Goal: Task Accomplishment & Management: Manage account settings

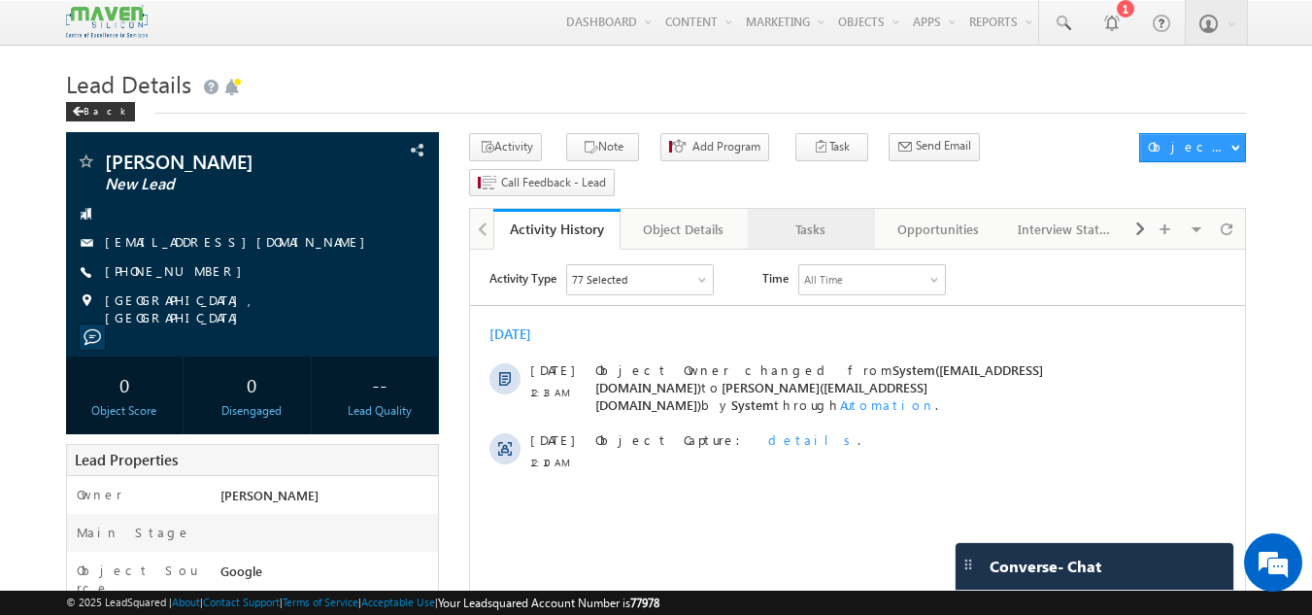
click at [831, 217] on div "Tasks" at bounding box center [810, 228] width 94 height 23
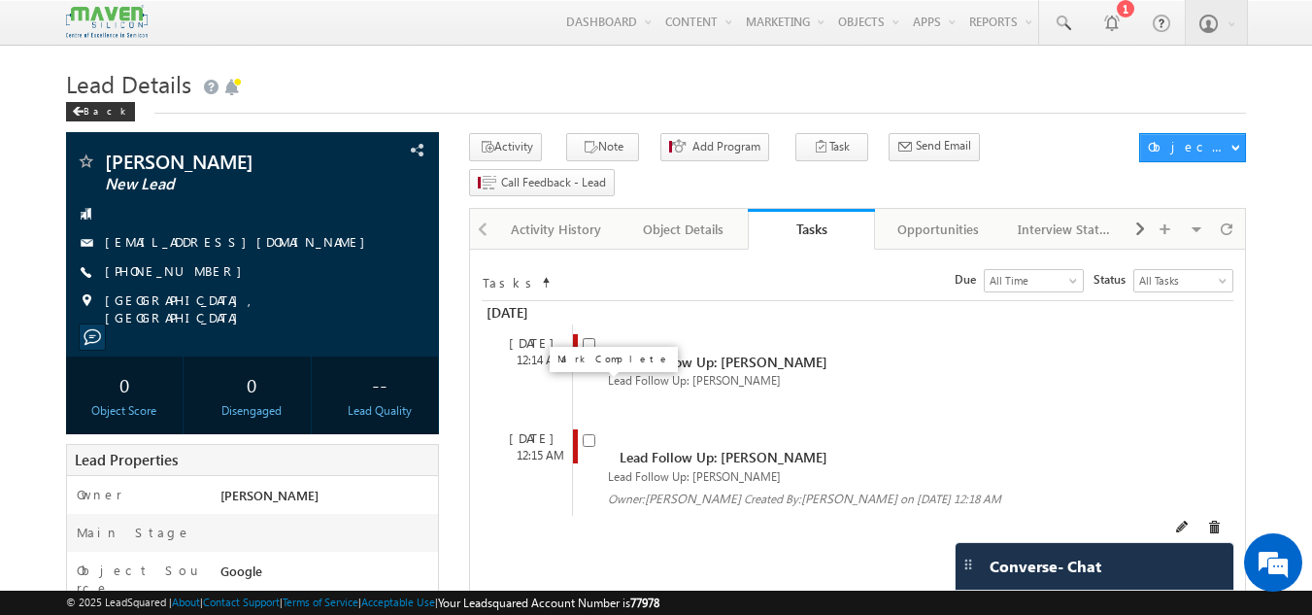
click at [588, 434] on input "checkbox" at bounding box center [589, 440] width 13 height 13
checkbox input "false"
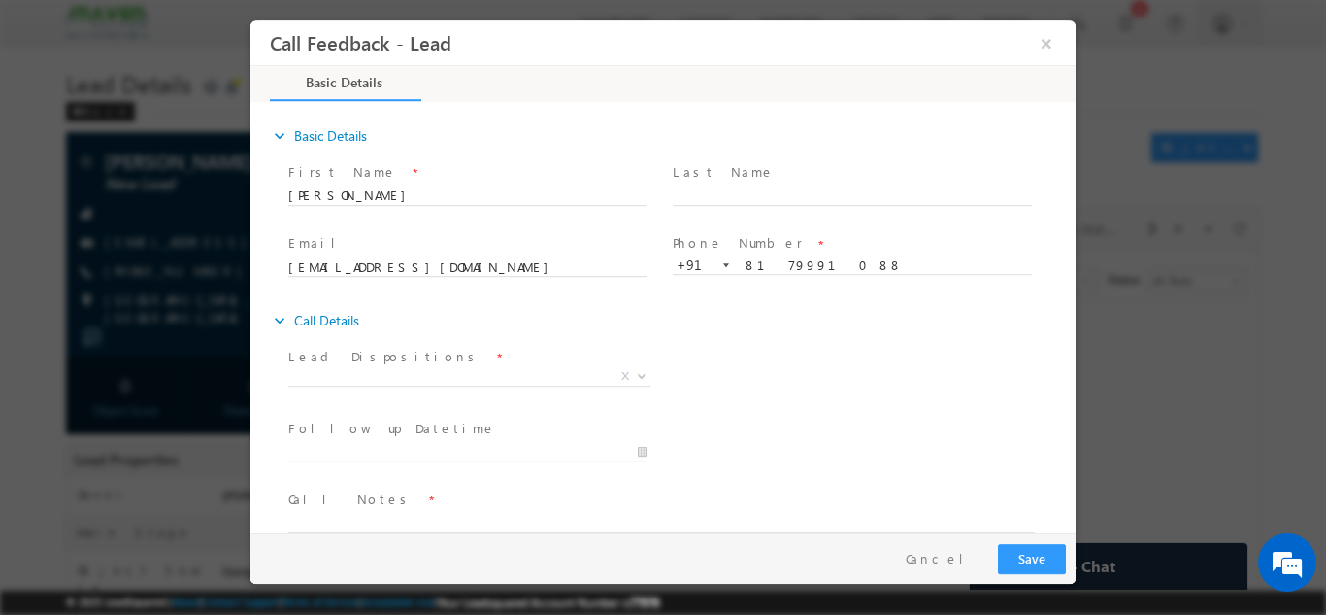
click at [438, 390] on span at bounding box center [467, 398] width 358 height 21
click at [448, 384] on span at bounding box center [469, 384] width 362 height 1
click at [449, 372] on span "X" at bounding box center [469, 375] width 362 height 19
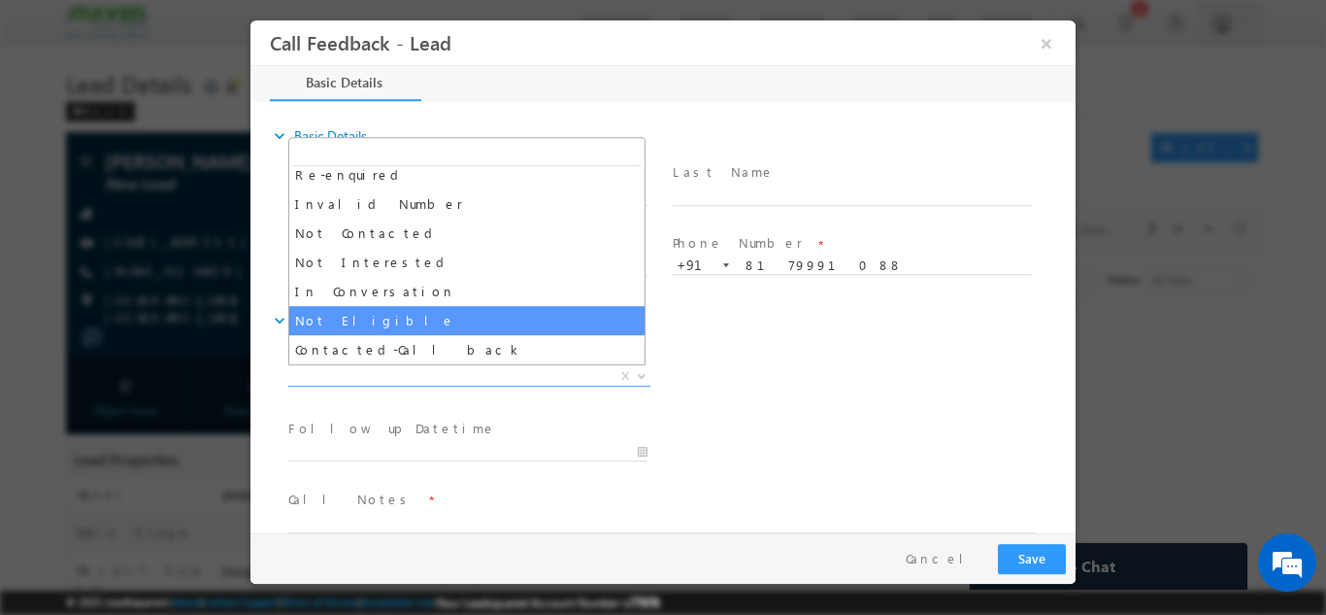
scroll to position [184, 0]
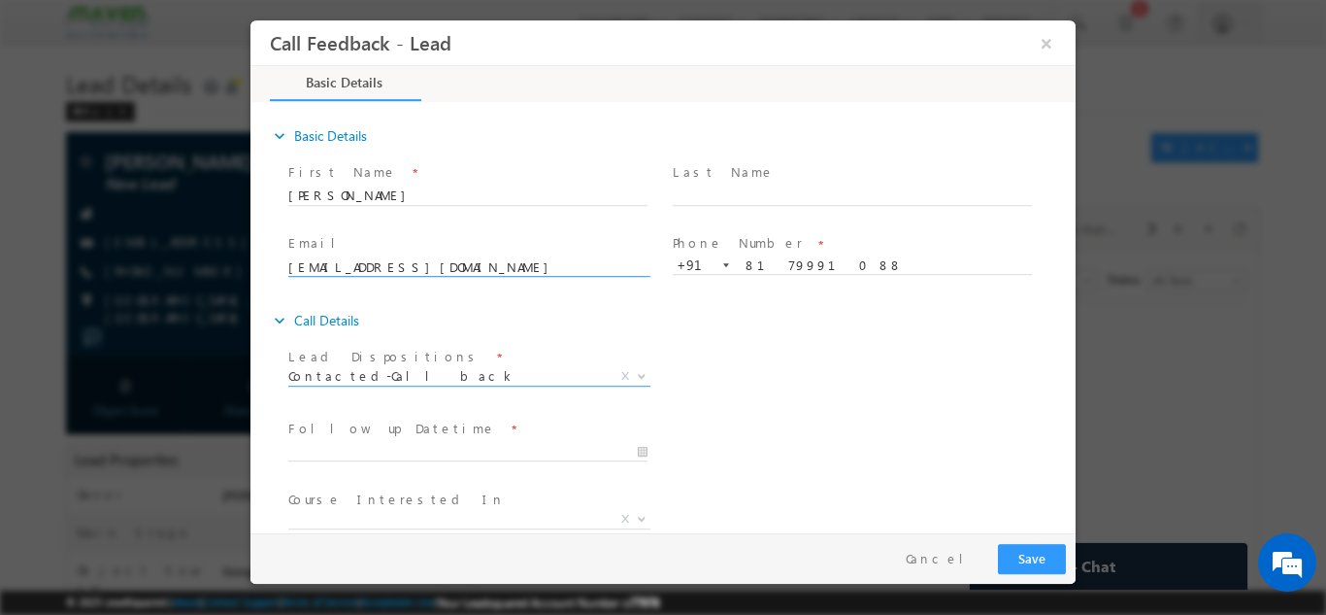
select select "Contacted-Call back"
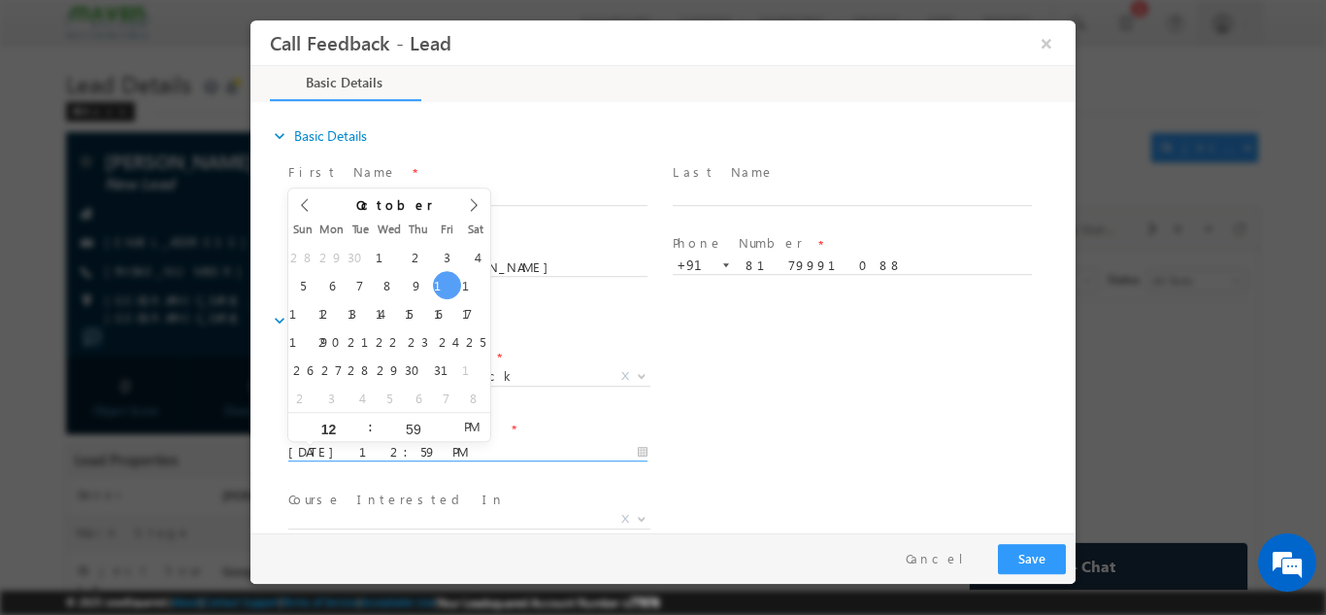
click at [431, 448] on input "10/10/2025 12:59 PM" at bounding box center [467, 451] width 359 height 19
type input "13/10/2025 12:59 PM"
click at [427, 432] on input "59" at bounding box center [413, 427] width 81 height 13
type input "30"
type input "13/10/2025 12:30 PM"
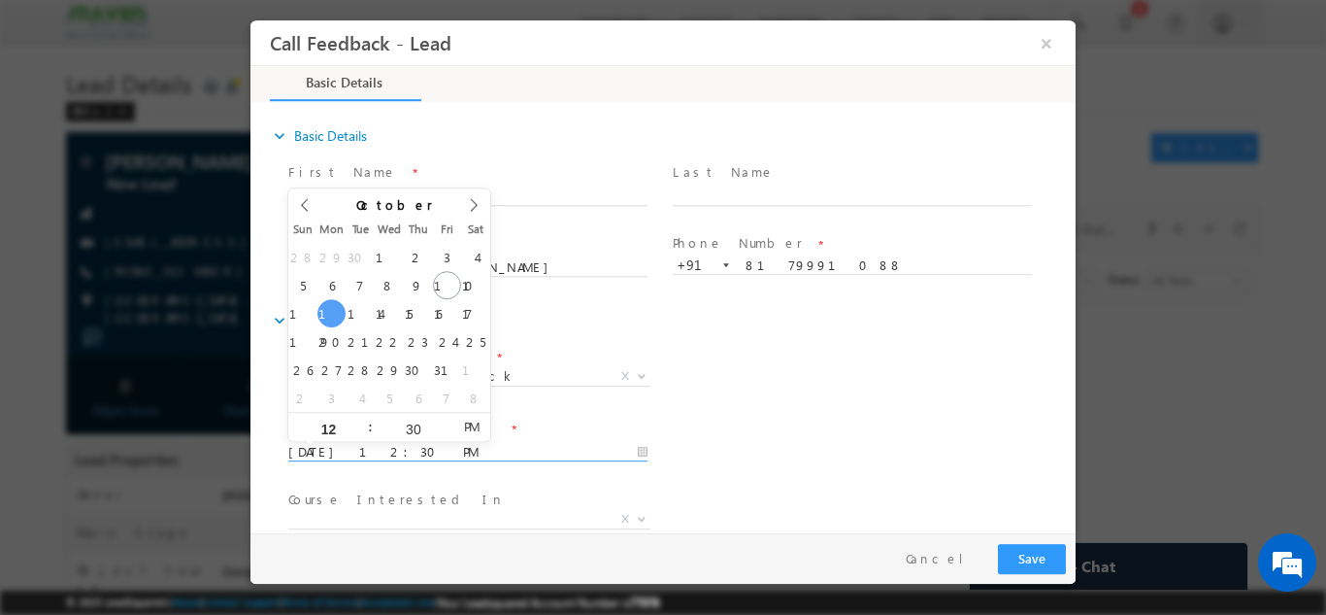
click at [759, 437] on div "Follow up Datetime * 13/10/2025 12:30 PM Program Type * Long Term Short Term X" at bounding box center [679, 450] width 791 height 72
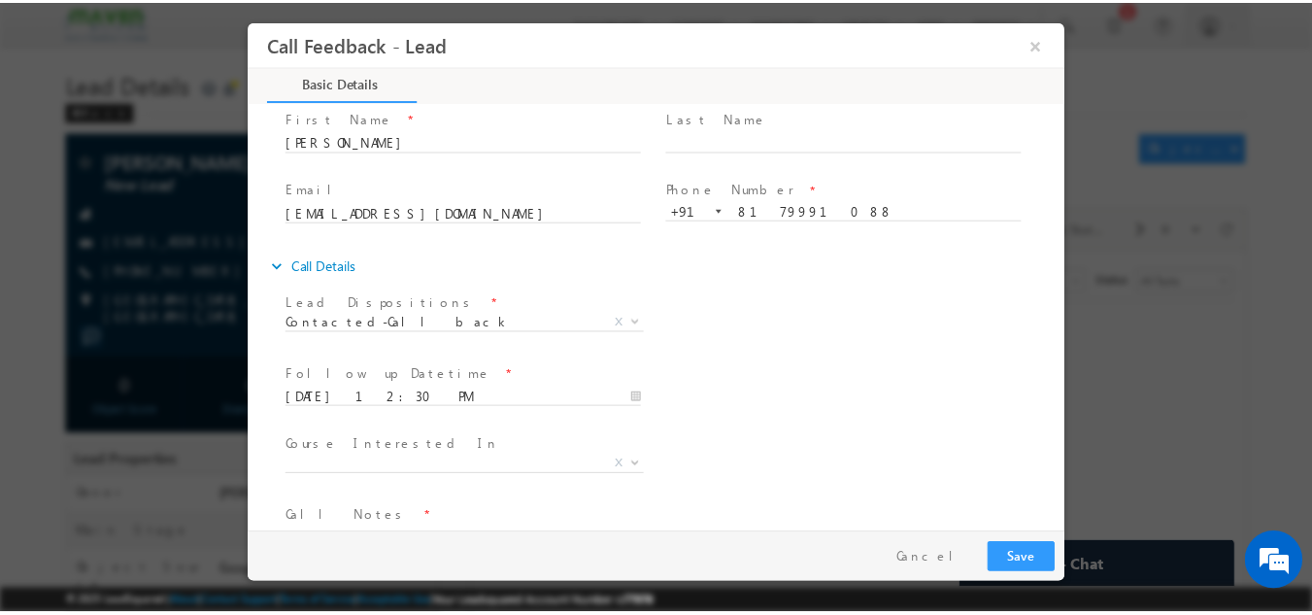
scroll to position [97, 0]
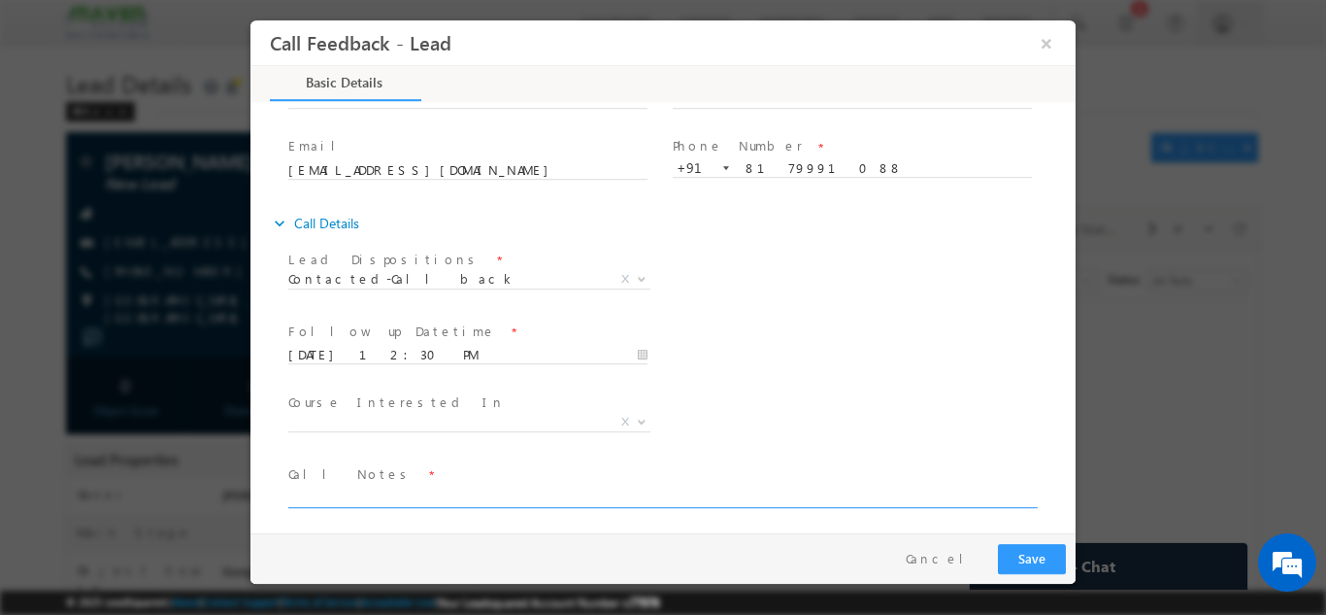
click at [375, 500] on textarea at bounding box center [661, 496] width 747 height 22
type textarea "3rd year cx, sent details, will check discuss with parents and get back."
click at [1018, 569] on button "Save" at bounding box center [1032, 558] width 68 height 30
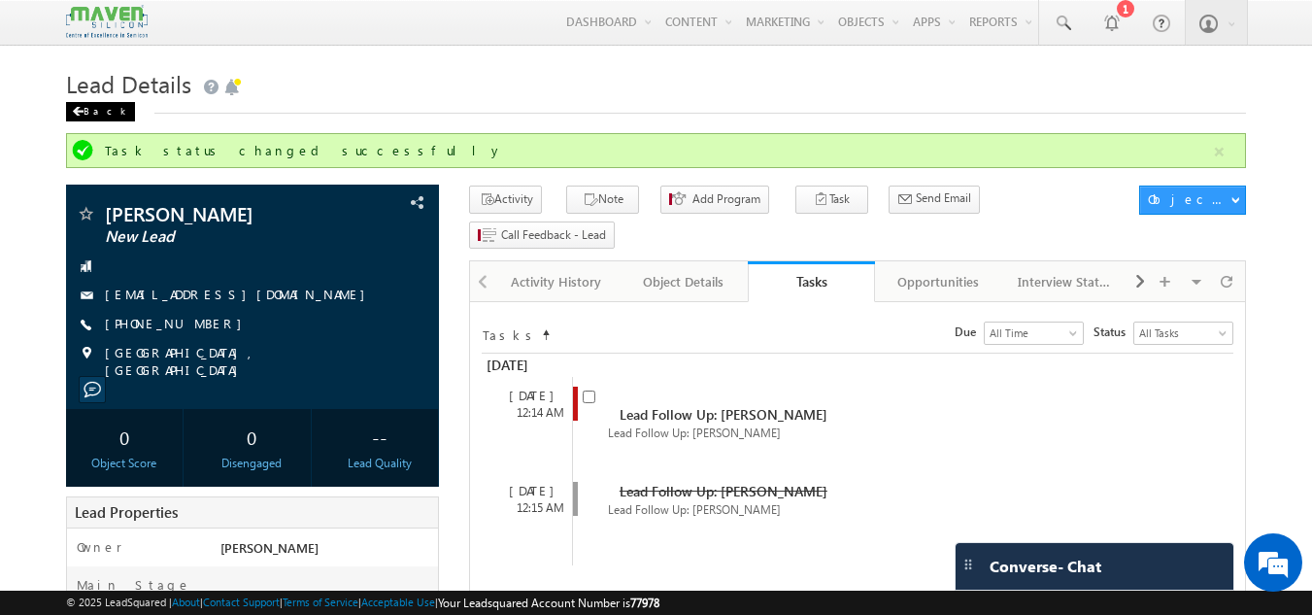
click at [98, 110] on div "Back" at bounding box center [100, 111] width 69 height 19
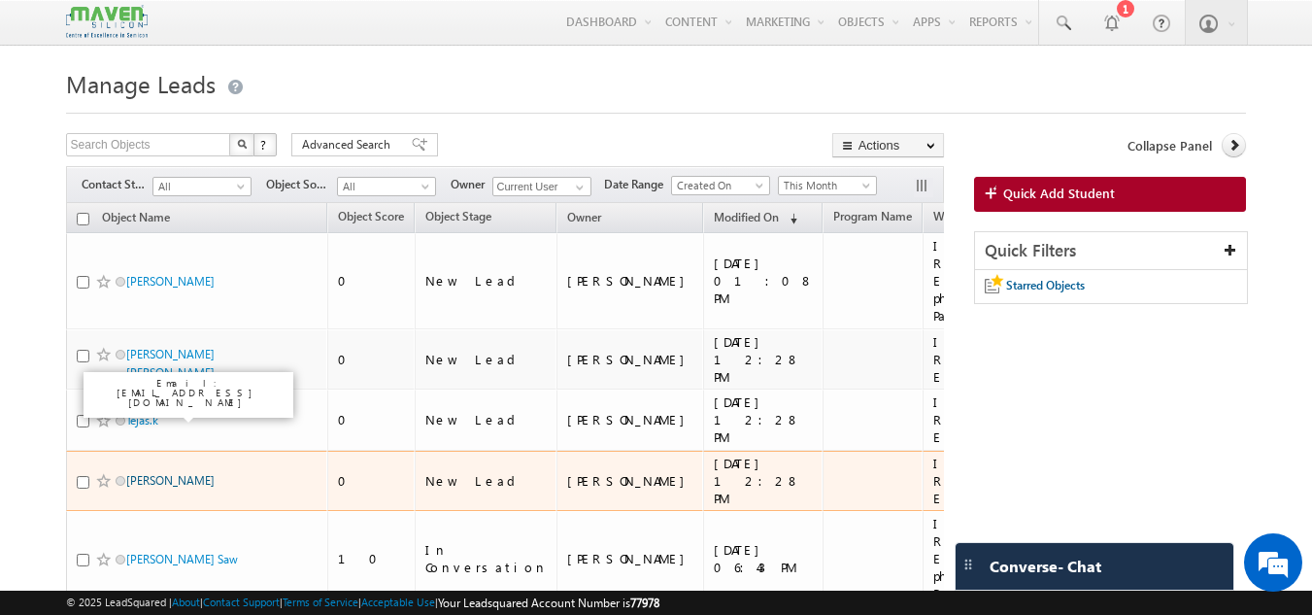
click at [168, 473] on link "Nehal Rathi" at bounding box center [170, 480] width 88 height 15
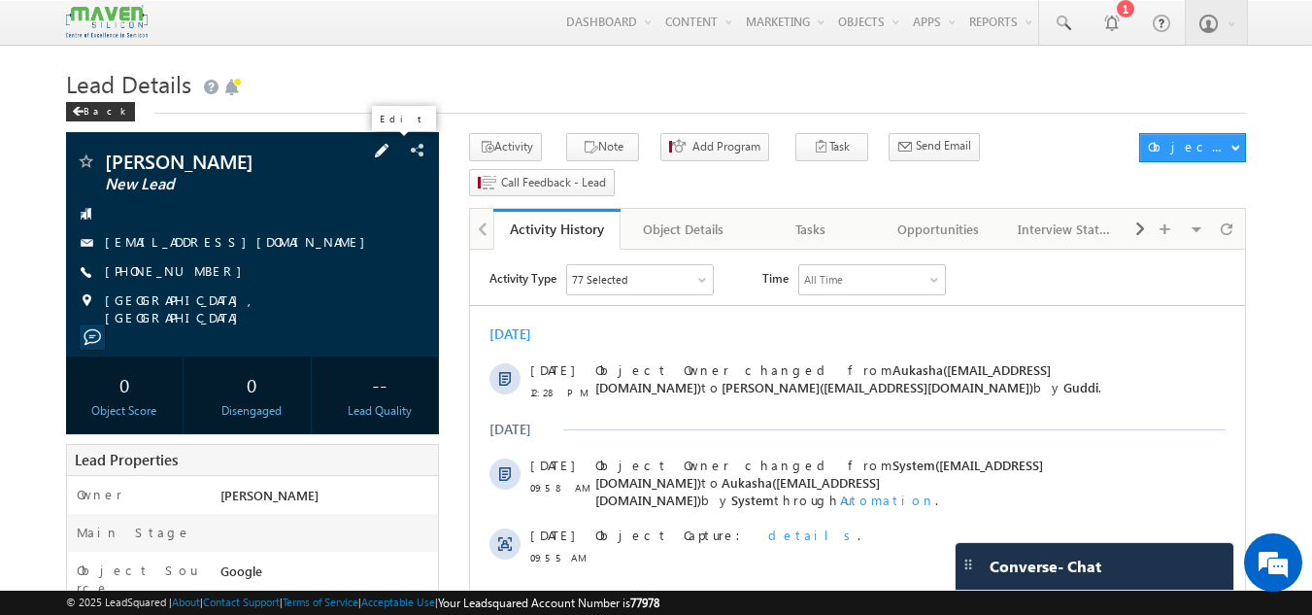
click at [392, 156] on span at bounding box center [381, 150] width 21 height 21
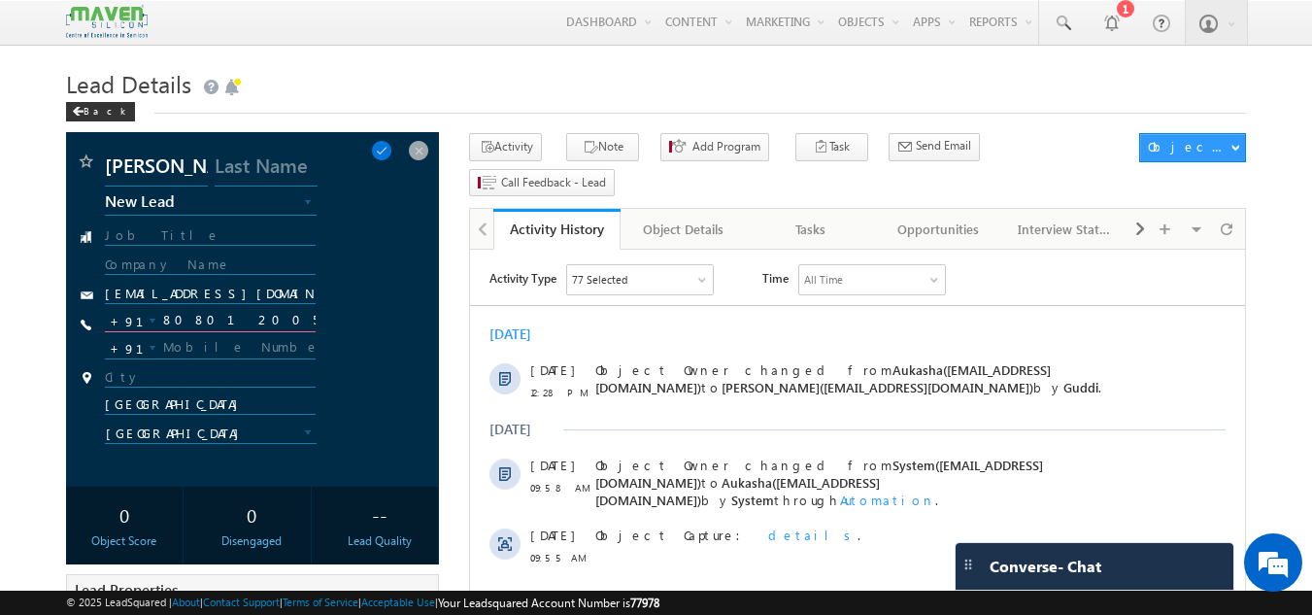
click at [190, 317] on input "8080120056" at bounding box center [211, 320] width 212 height 23
click at [418, 145] on span at bounding box center [418, 150] width 21 height 21
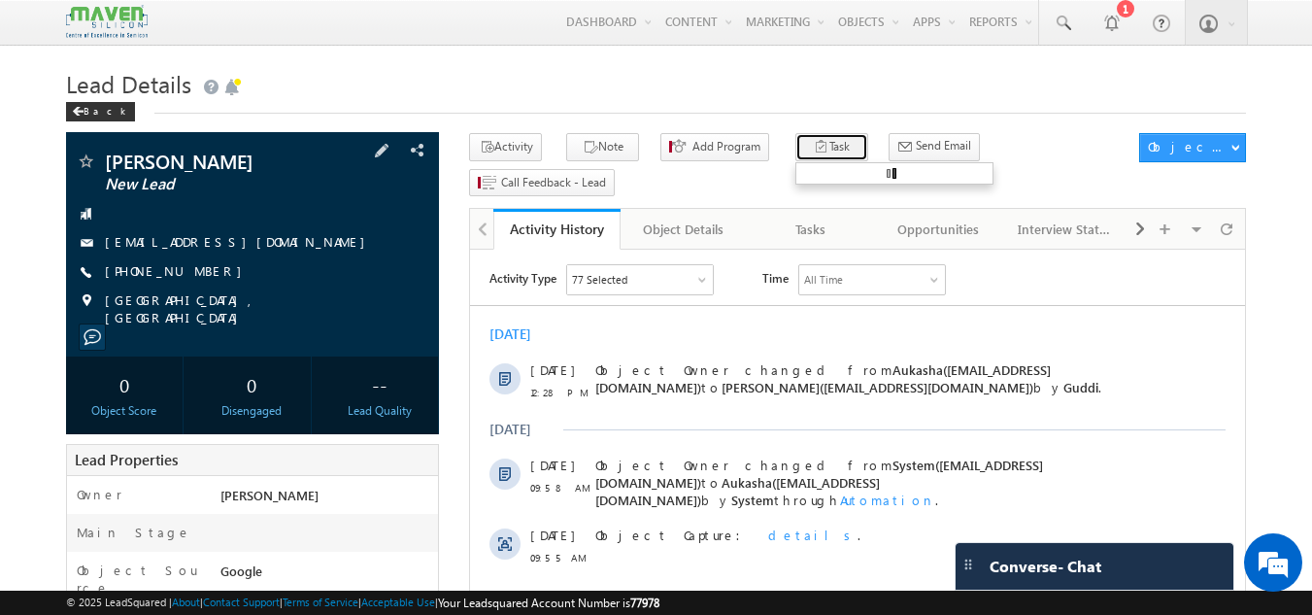
click at [814, 142] on icon "button" at bounding box center [822, 148] width 16 height 18
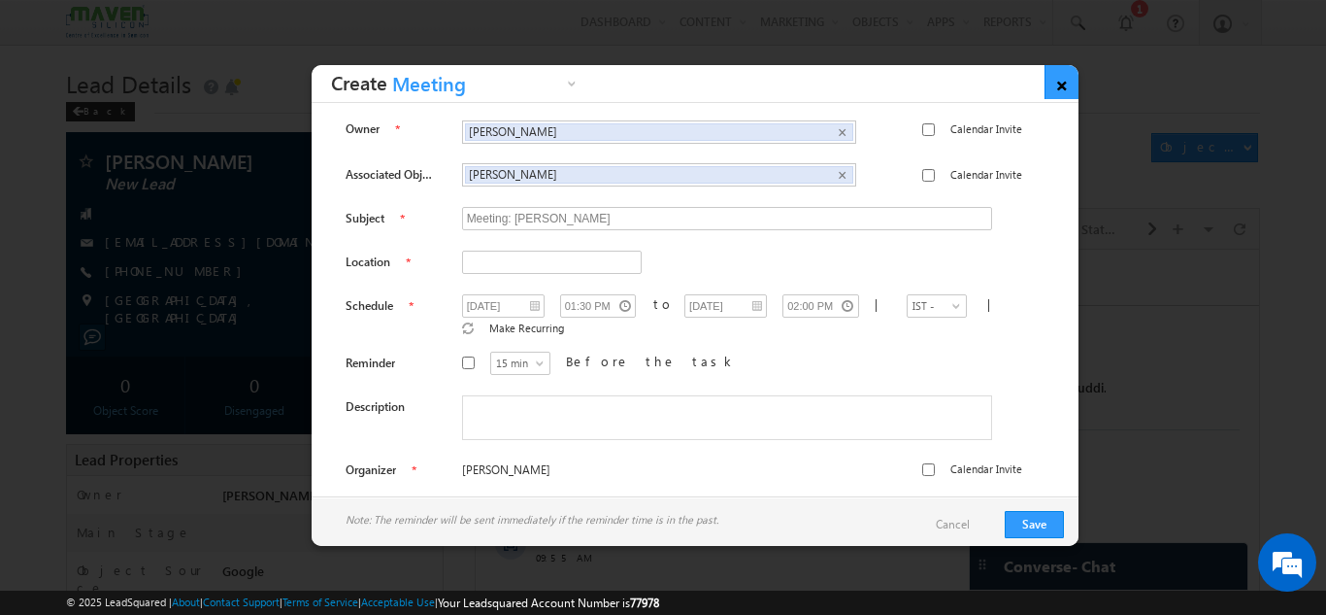
click at [1057, 84] on link "×" at bounding box center [1062, 82] width 34 height 34
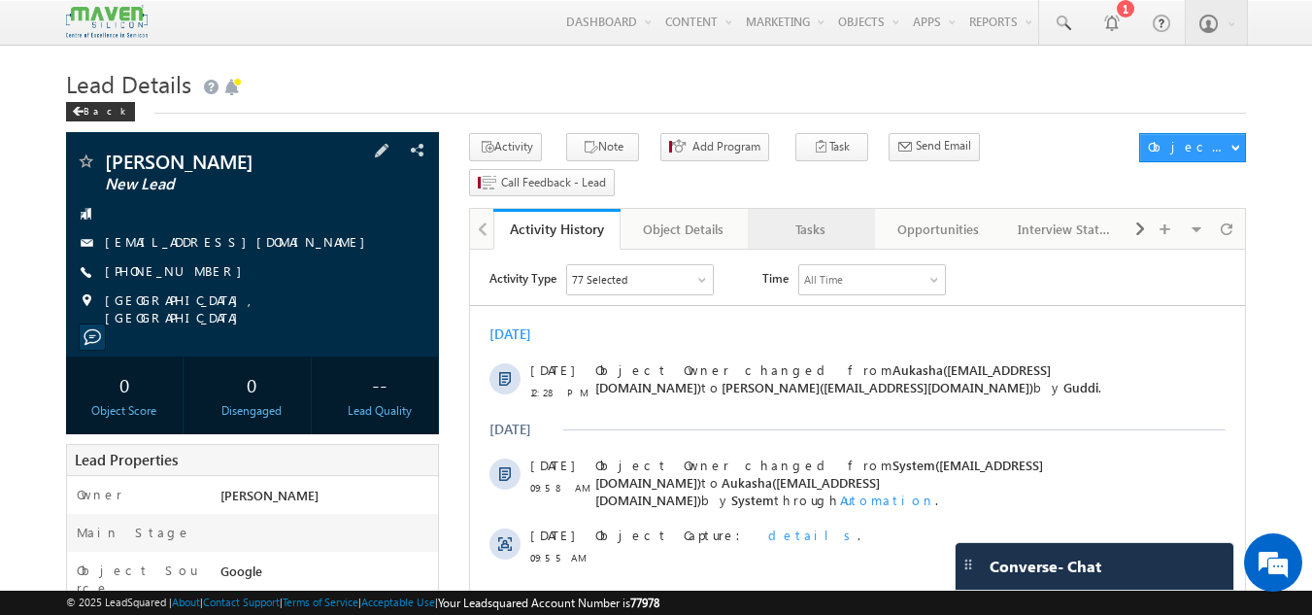
click at [808, 217] on div "Tasks" at bounding box center [810, 228] width 94 height 23
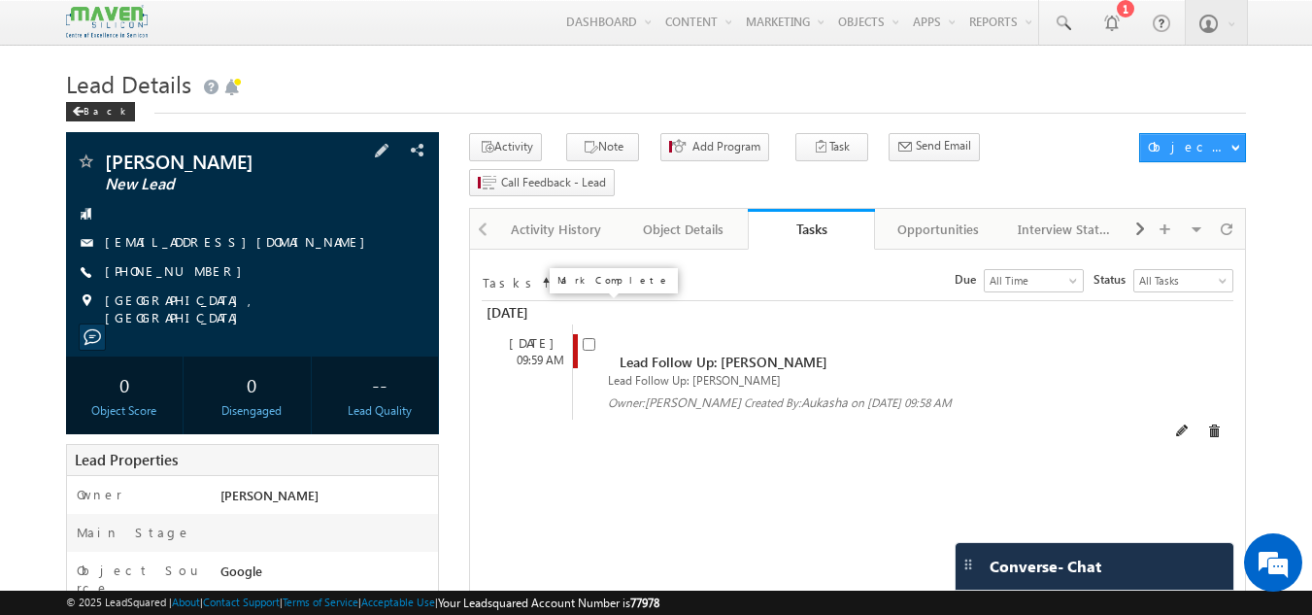
click at [599, 334] on span at bounding box center [593, 352] width 21 height 36
click at [591, 338] on input "checkbox" at bounding box center [589, 344] width 13 height 13
checkbox input "false"
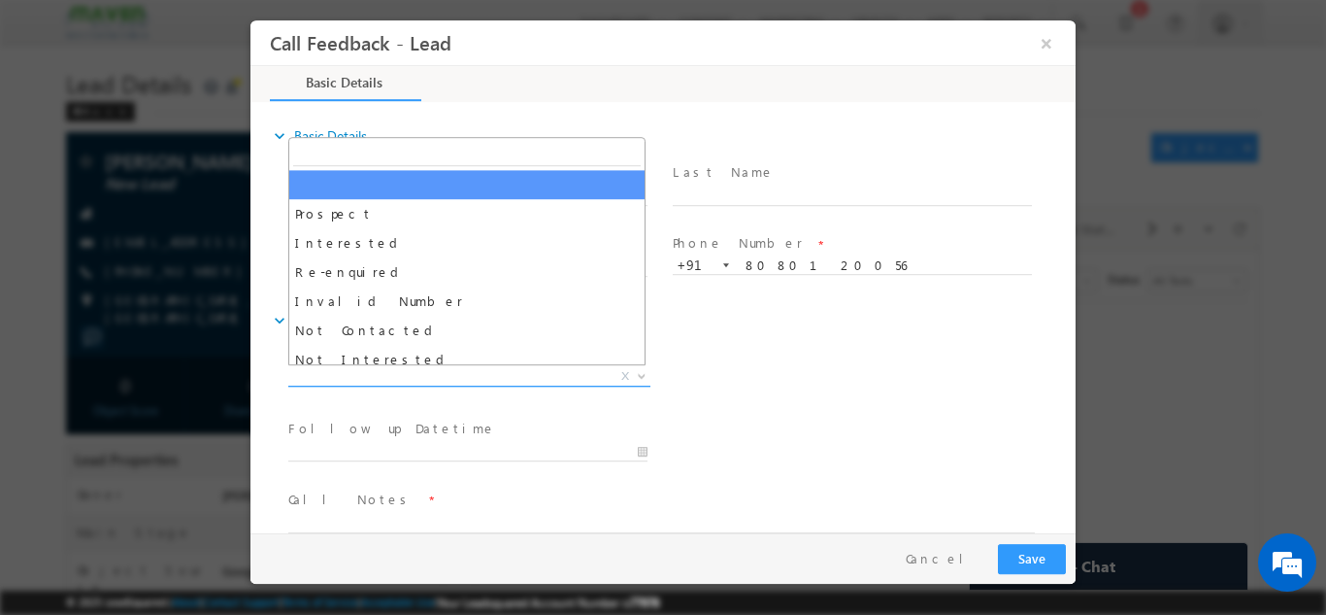
click at [422, 375] on span "X" at bounding box center [469, 375] width 362 height 19
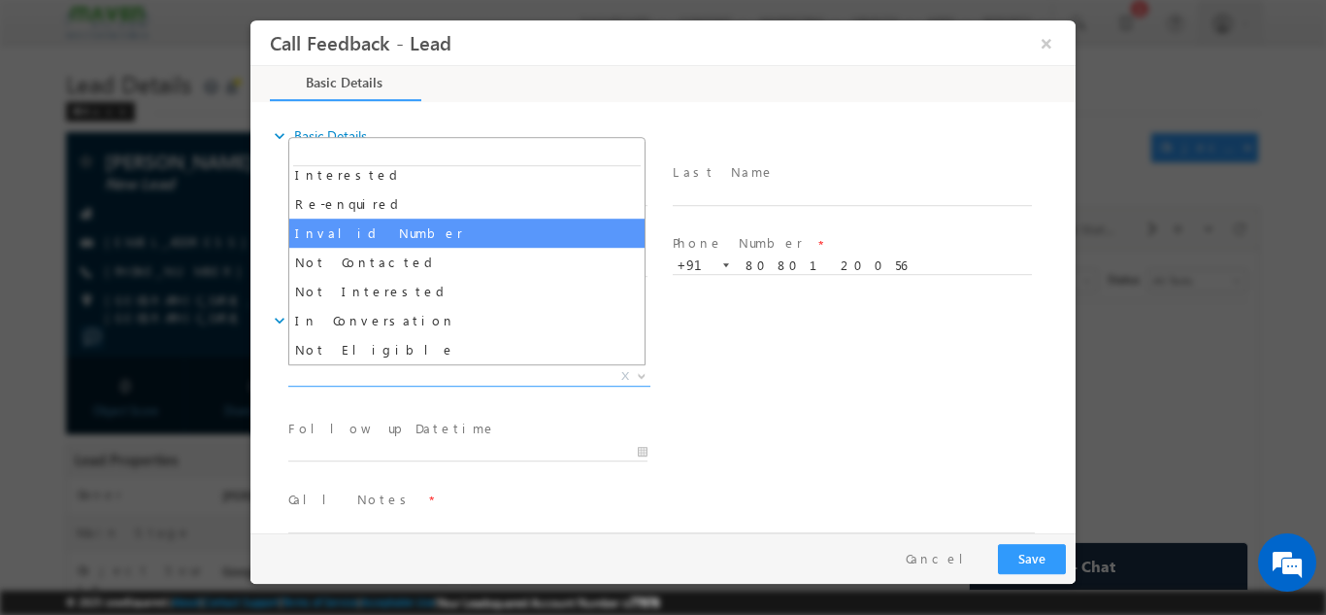
scroll to position [97, 0]
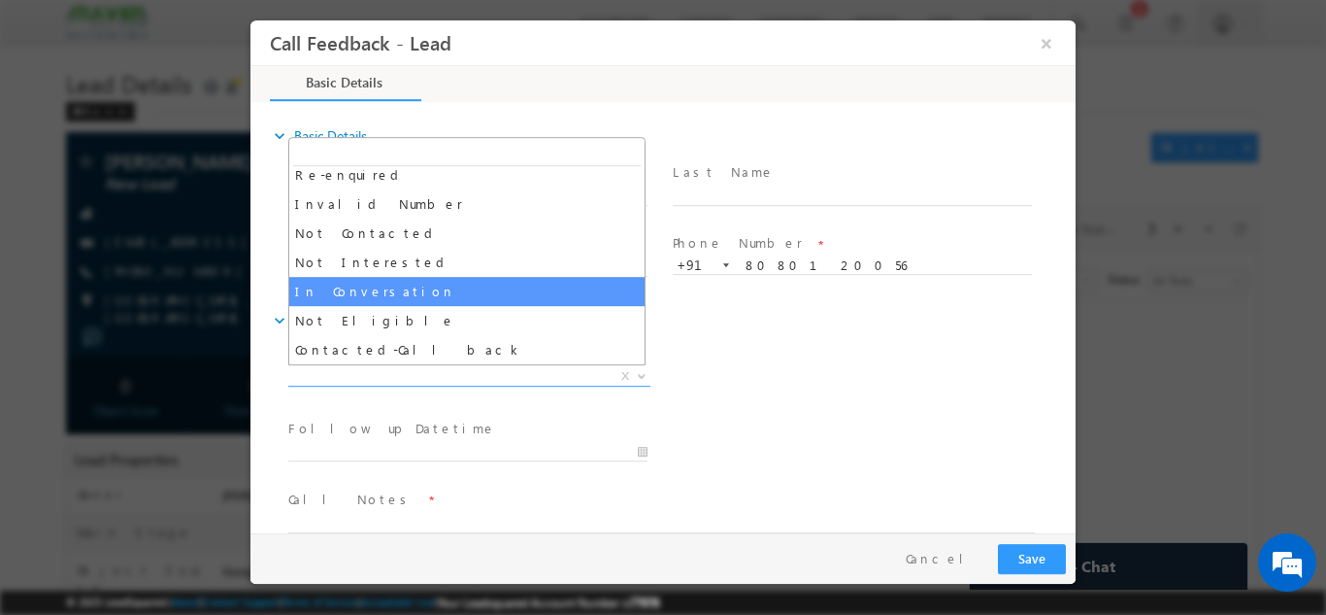
select select "In Conversation"
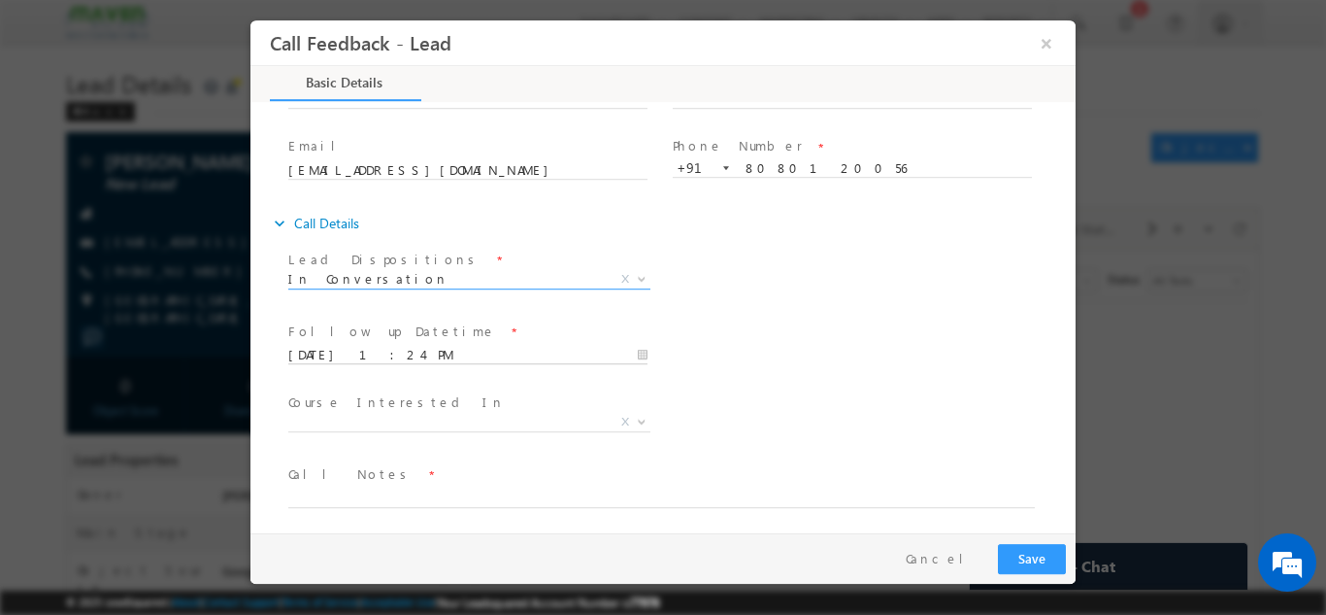
click at [405, 351] on input "10/10/2025 1:24 PM" at bounding box center [467, 354] width 359 height 19
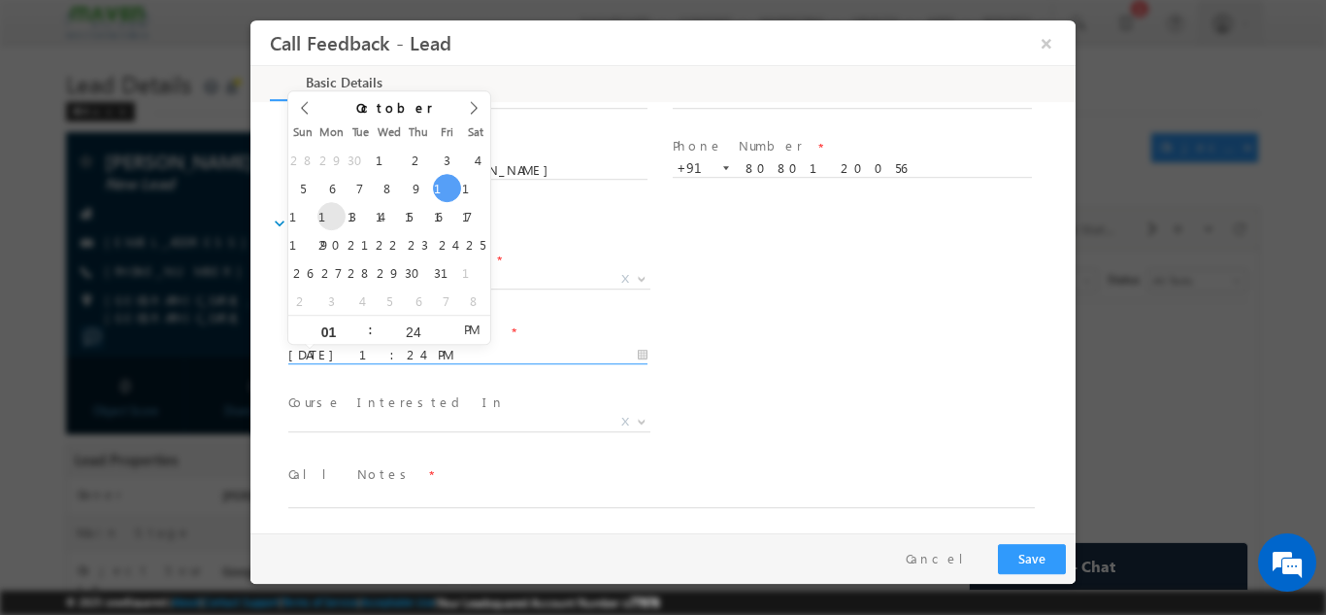
type input "13/10/2025 1:24 PM"
click at [864, 406] on div "Course Interested In * Executive M.Tech in VLSI Design Advanced VLSI Design & V…" at bounding box center [679, 423] width 791 height 72
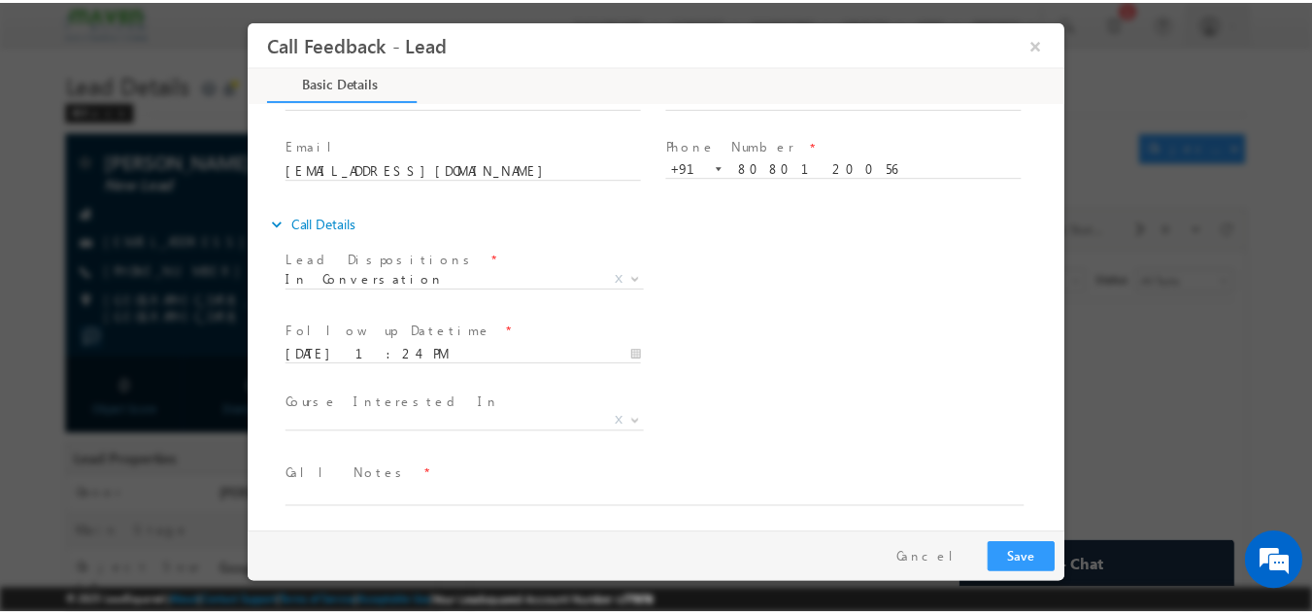
scroll to position [103, 0]
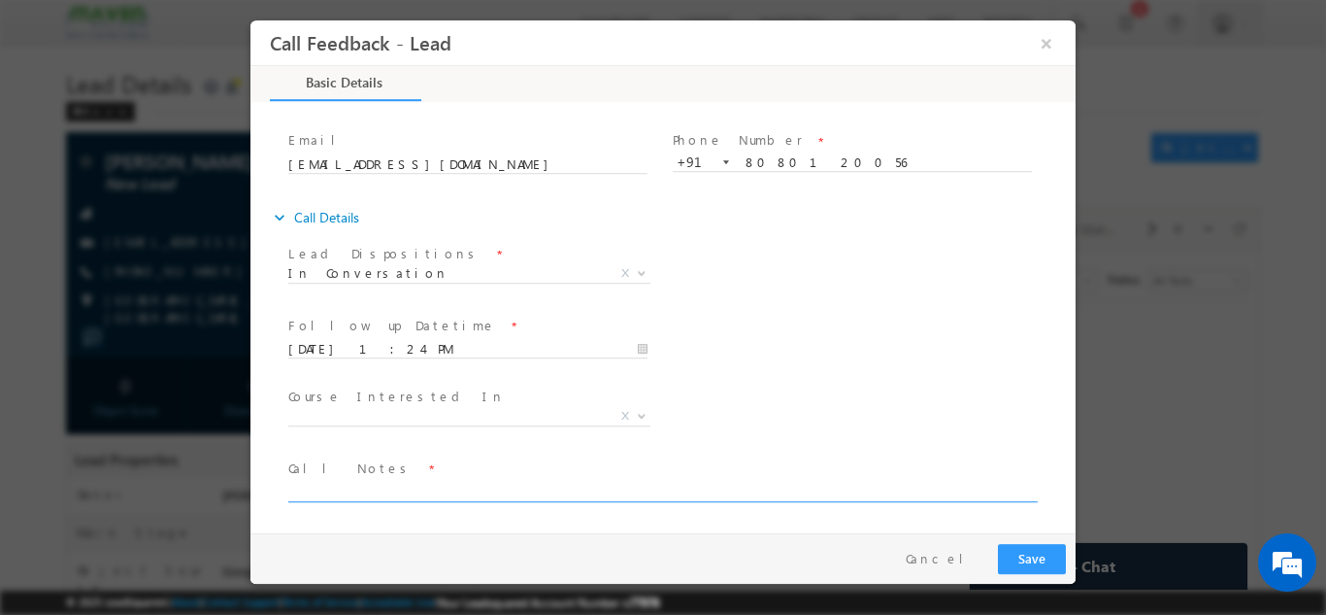
click at [384, 484] on textarea at bounding box center [661, 490] width 747 height 22
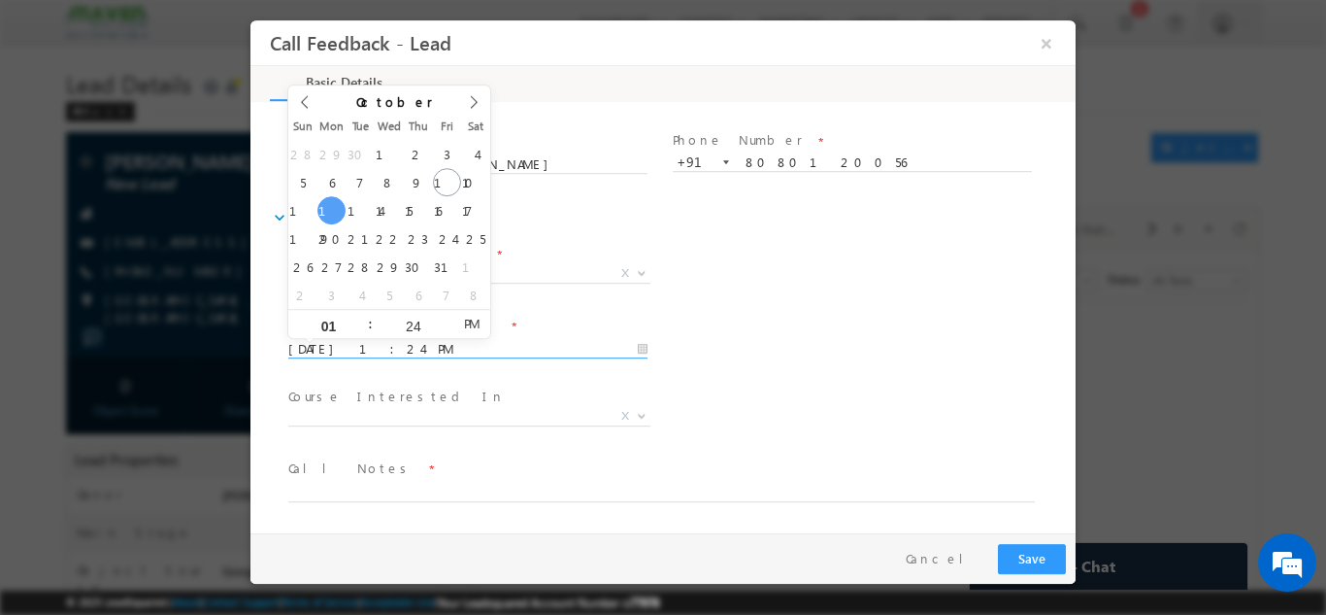
click at [378, 345] on input "13/10/2025 1:24 PM" at bounding box center [467, 348] width 359 height 19
click at [332, 328] on input "01" at bounding box center [328, 324] width 81 height 13
type input "03"
type input "13/10/2025 3:24 PM"
click at [418, 330] on input "24" at bounding box center [413, 324] width 81 height 13
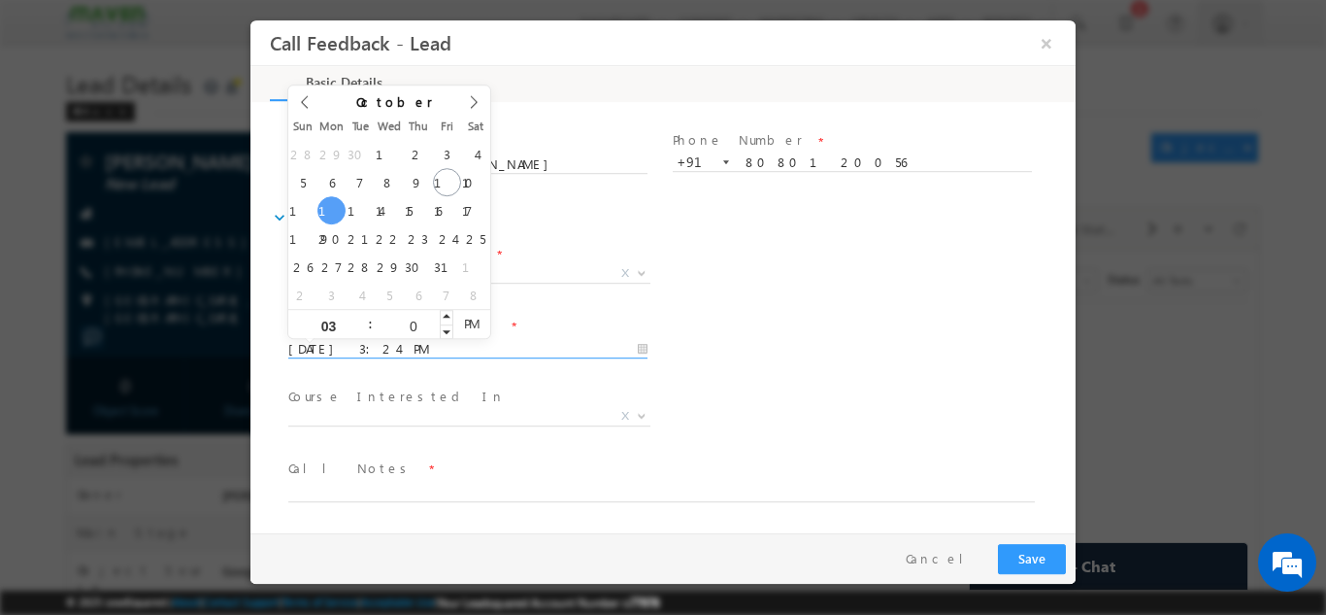
type input "00"
type input "13/10/2025 3:00 PM"
click at [740, 353] on div "Follow up Datetime * 13/10/2025 3:00 PM Program Type * Long Term Short Term X" at bounding box center [679, 347] width 791 height 72
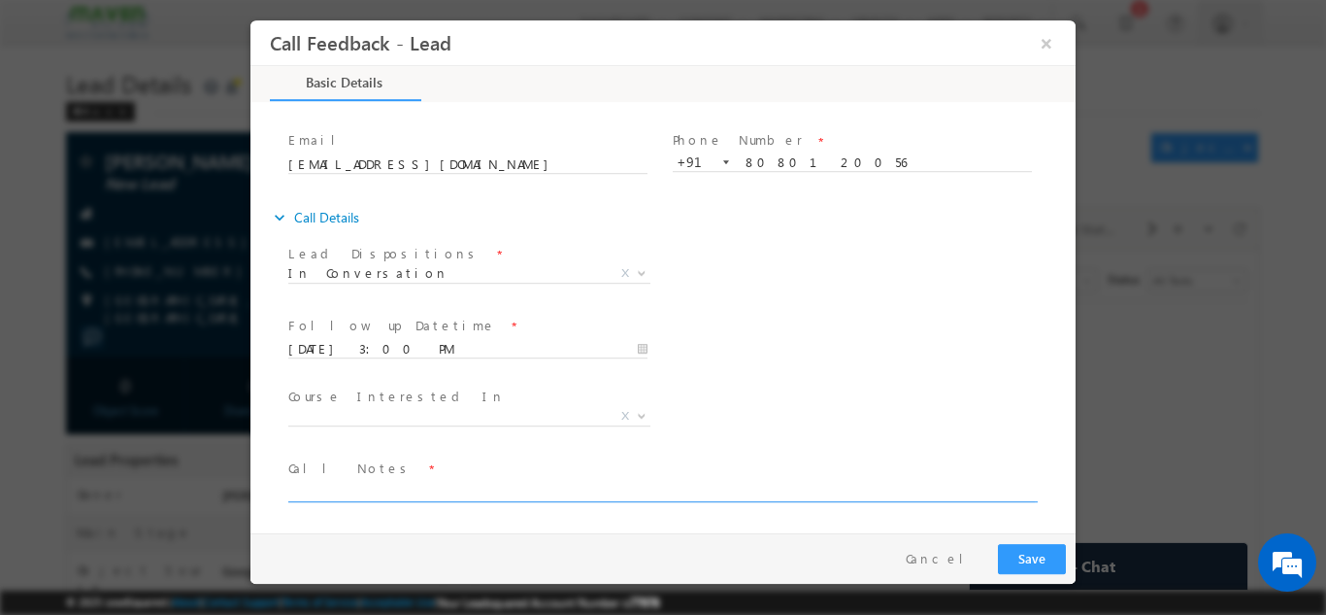
click at [330, 494] on textarea at bounding box center [661, 490] width 747 height 22
type textarea "C"
type textarea "$"
click at [643, 504] on span at bounding box center [650, 510] width 725 height 21
click at [636, 493] on textarea "4th year cx, interested in PD, sent details, will check a" at bounding box center [661, 490] width 747 height 22
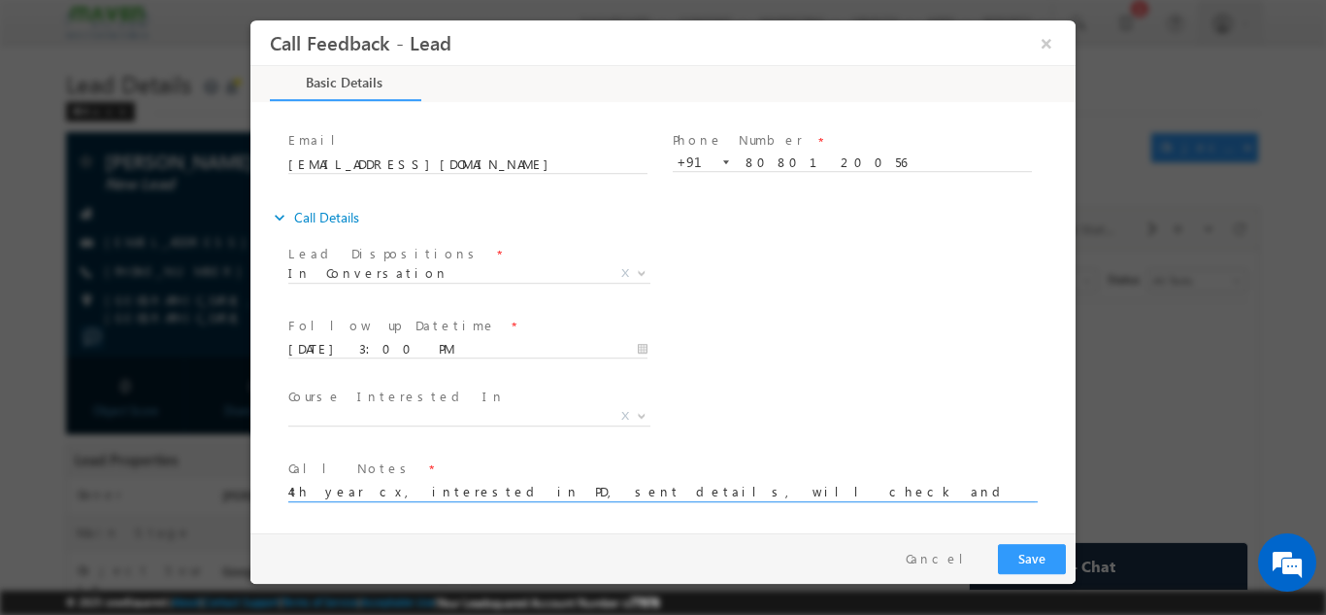
type textarea "4th year cx, interested in PD, sent details, will check and reply back."
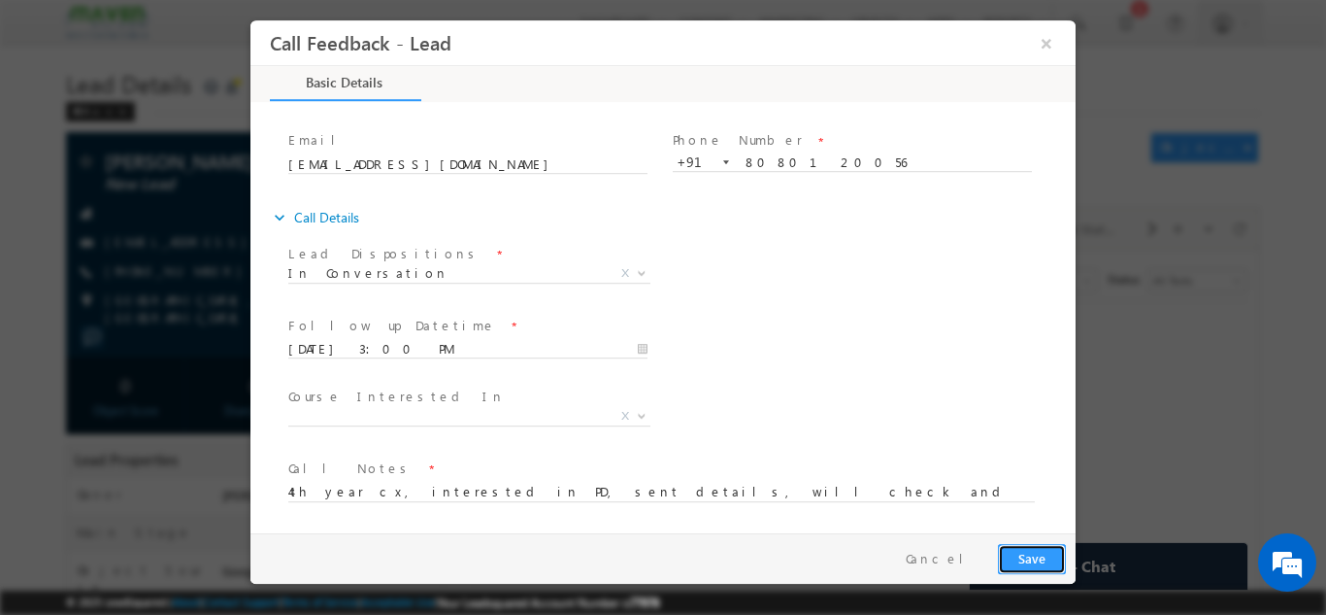
click at [1045, 552] on button "Save" at bounding box center [1032, 558] width 68 height 30
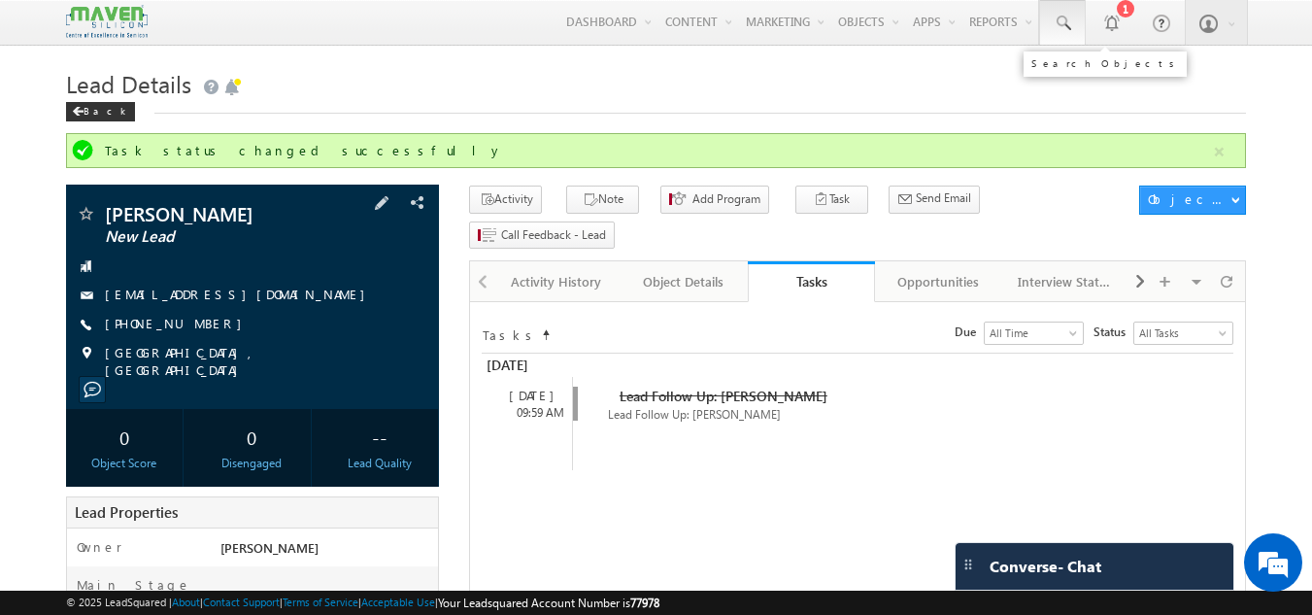
click at [1074, 23] on link at bounding box center [1062, 22] width 47 height 45
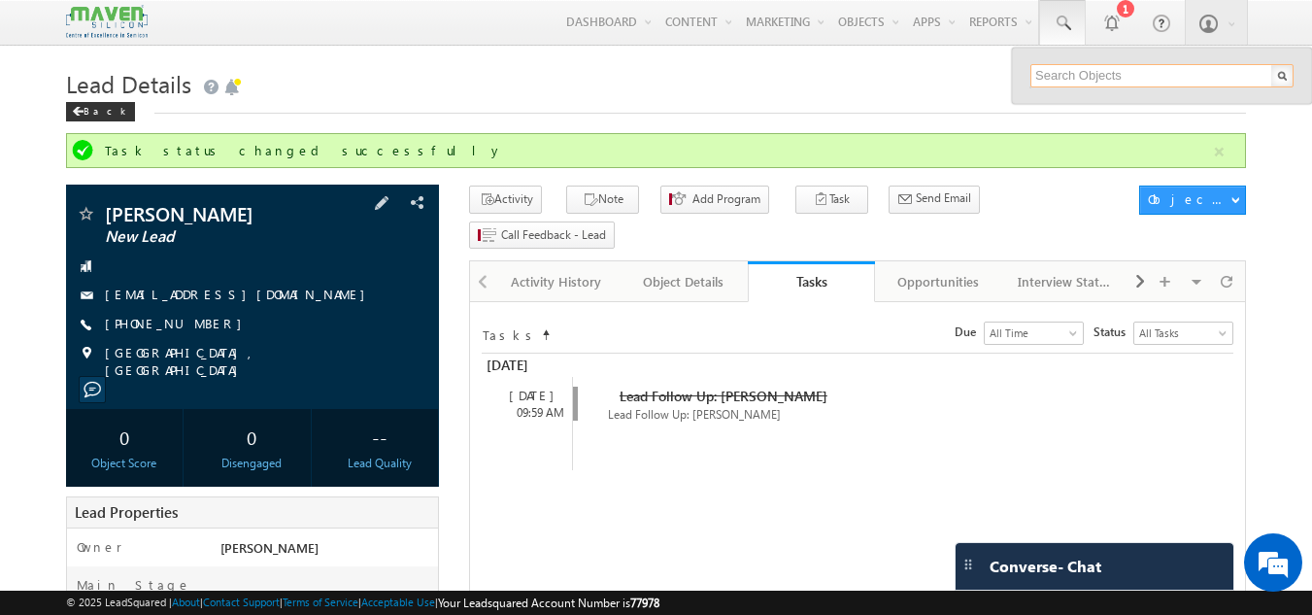
paste input "[EMAIL_ADDRESS][DOMAIN_NAME]"
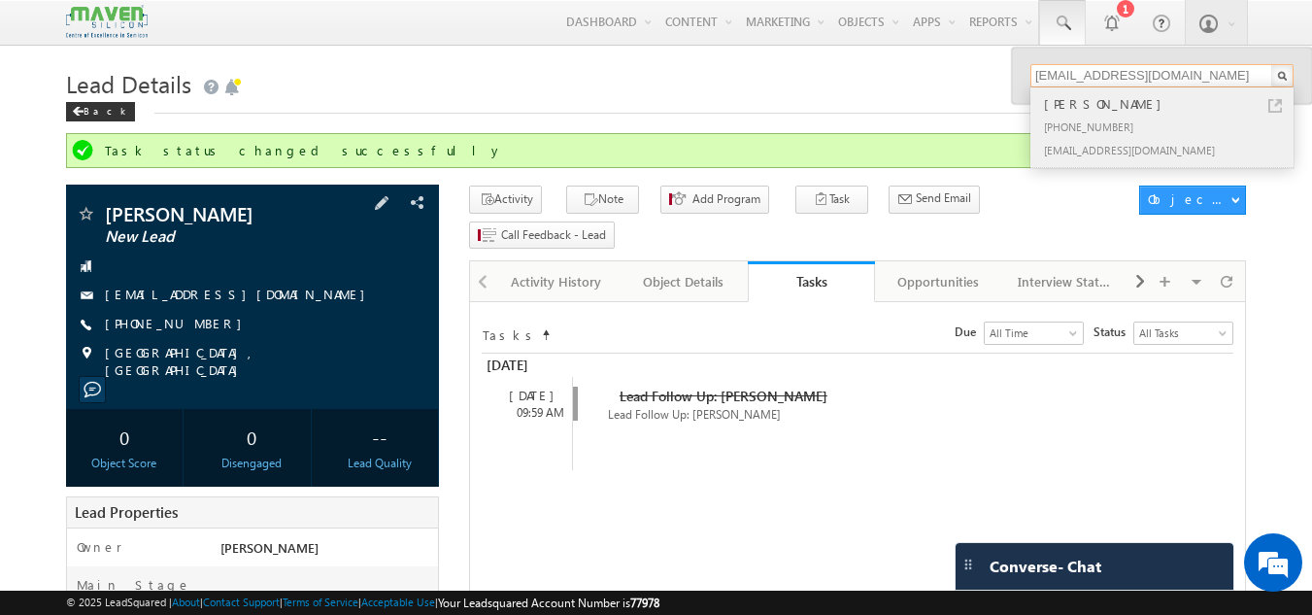
type input "[EMAIL_ADDRESS][DOMAIN_NAME]"
click at [1074, 117] on div "[PHONE_NUMBER]" at bounding box center [1170, 126] width 260 height 23
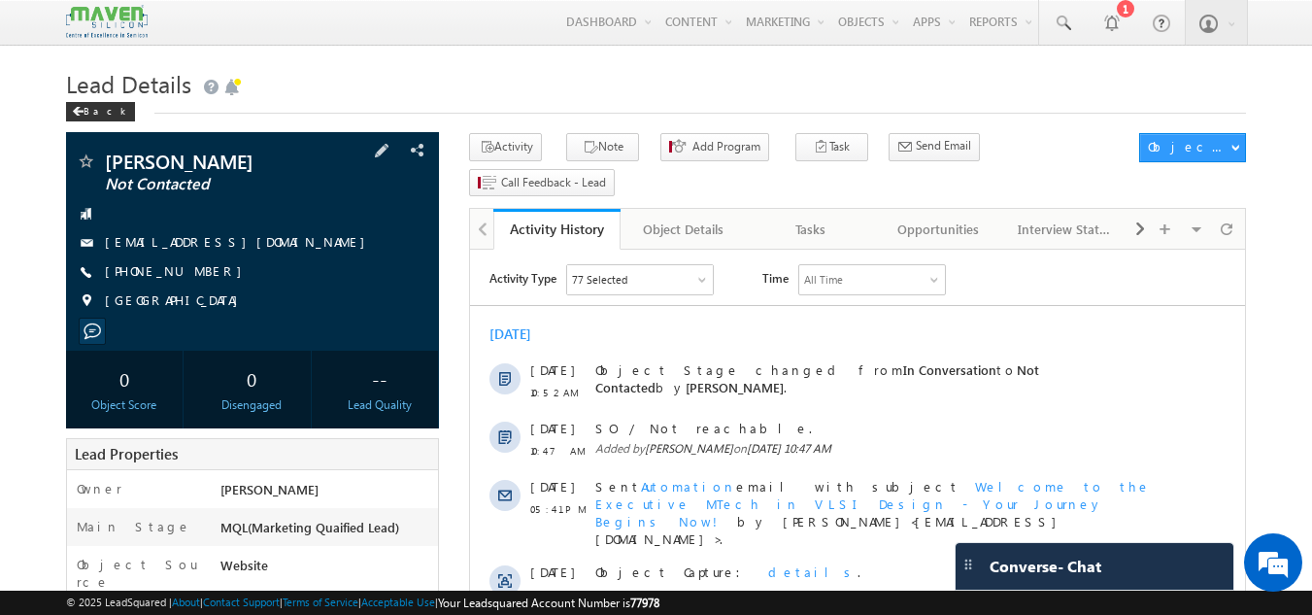
drag, startPoint x: 210, startPoint y: 268, endPoint x: 197, endPoint y: 276, distance: 14.8
click at [197, 276] on div "[PHONE_NUMBER]" at bounding box center [253, 271] width 354 height 19
copy div "[PHONE_NUMBER]"
